Goal: Check status: Check status

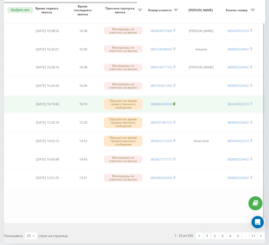
click at [175, 102] on icon at bounding box center [174, 103] width 2 height 3
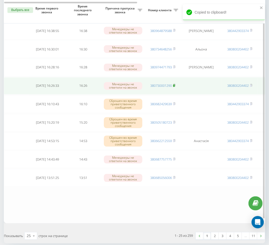
click at [173, 84] on icon at bounding box center [174, 85] width 2 height 3
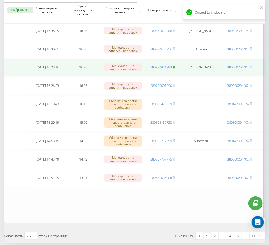
click at [174, 66] on rect at bounding box center [174, 67] width 2 height 2
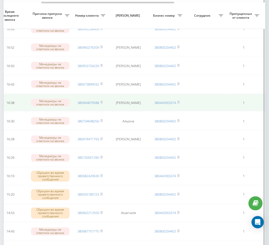
scroll to position [0, 72]
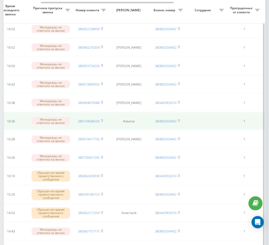
click at [104, 117] on td "380734648256" at bounding box center [90, 120] width 36 height 17
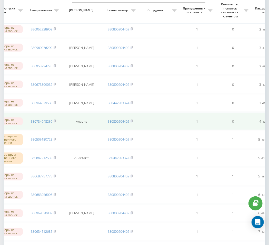
scroll to position [0, 135]
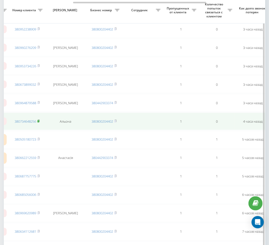
click at [39, 120] on rect at bounding box center [38, 121] width 2 height 2
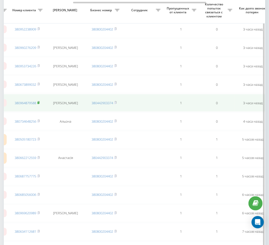
click at [38, 102] on rect at bounding box center [38, 103] width 2 height 2
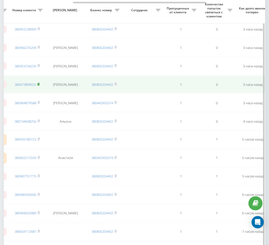
click at [39, 83] on rect at bounding box center [38, 84] width 2 height 2
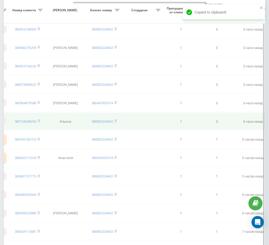
click at [162, 115] on td at bounding box center [142, 121] width 41 height 17
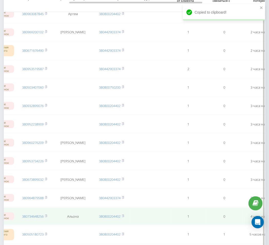
scroll to position [149, 0]
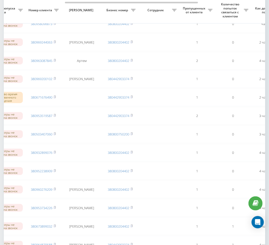
scroll to position [132, 0]
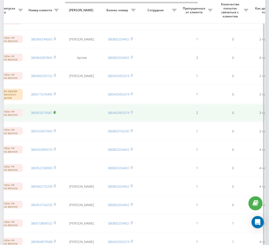
click at [55, 111] on icon at bounding box center [55, 112] width 2 height 3
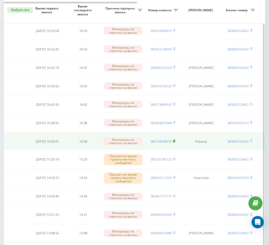
click at [174, 140] on rect at bounding box center [174, 141] width 2 height 2
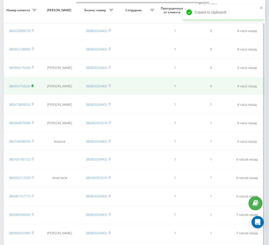
click at [33, 85] on rect at bounding box center [33, 86] width 2 height 2
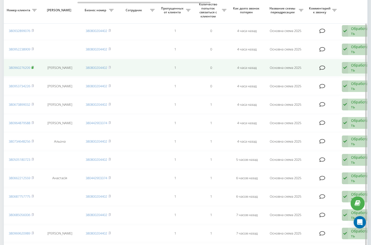
click at [33, 67] on rect at bounding box center [33, 68] width 2 height 2
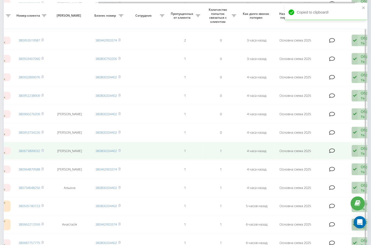
scroll to position [0, 130]
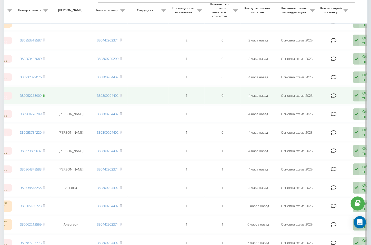
click at [45, 93] on span at bounding box center [44, 95] width 2 height 5
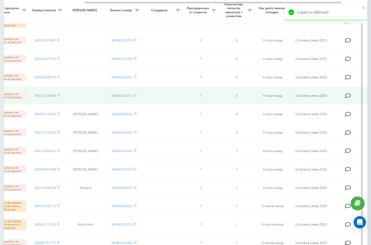
scroll to position [0, 108]
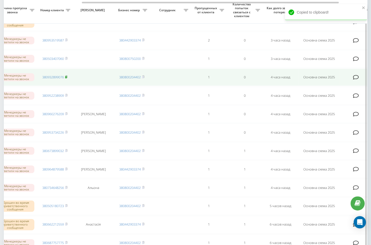
click at [66, 76] on rect at bounding box center [66, 77] width 2 height 2
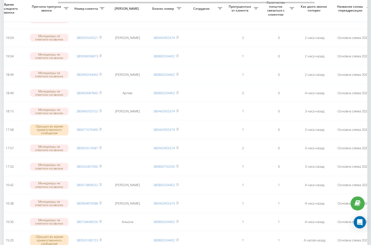
scroll to position [95, 0]
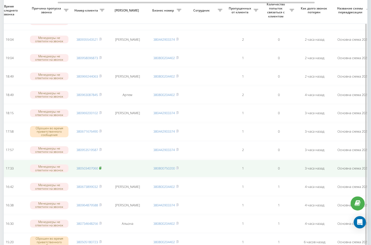
click at [101, 167] on rect at bounding box center [100, 168] width 2 height 2
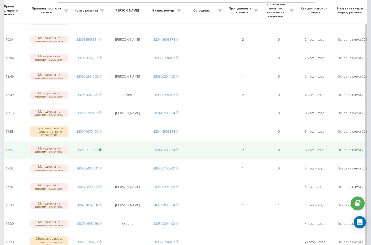
click at [100, 148] on icon at bounding box center [100, 149] width 2 height 3
click at [101, 149] on rect at bounding box center [100, 150] width 2 height 2
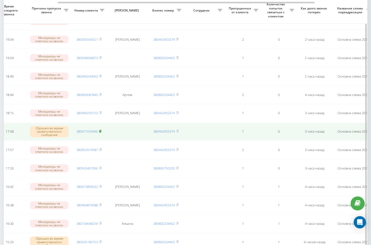
click at [101, 130] on rect at bounding box center [100, 131] width 2 height 2
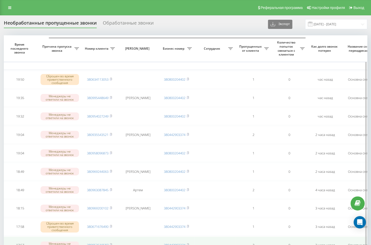
scroll to position [0, 63]
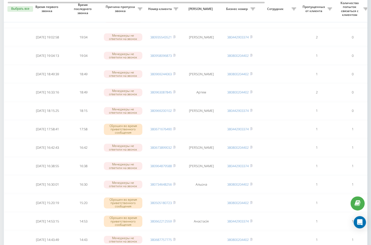
scroll to position [0, 4]
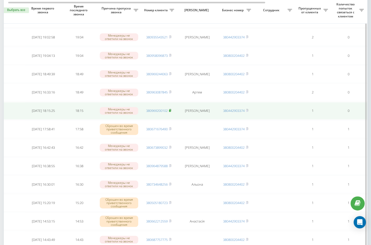
click at [171, 109] on icon at bounding box center [170, 110] width 2 height 3
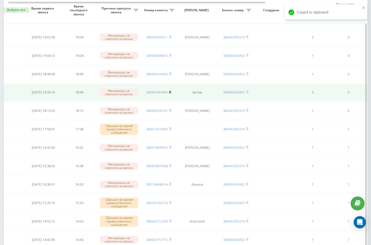
click at [171, 91] on icon at bounding box center [170, 92] width 2 height 2
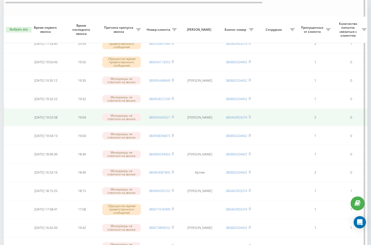
scroll to position [55, 0]
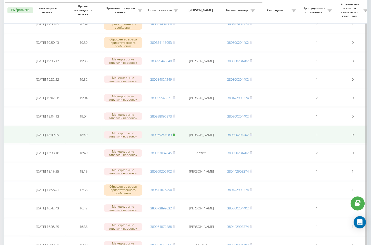
click at [174, 134] on span at bounding box center [174, 134] width 2 height 5
